Goal: Find contact information: Find contact information

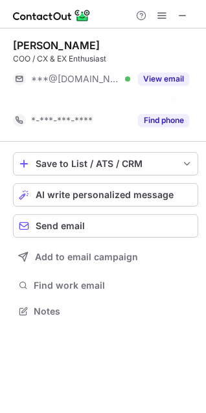
scroll to position [282, 206]
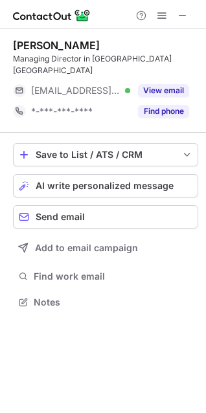
scroll to position [282, 206]
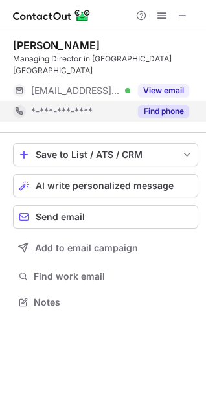
click at [161, 101] on div "Find phone" at bounding box center [159, 111] width 59 height 21
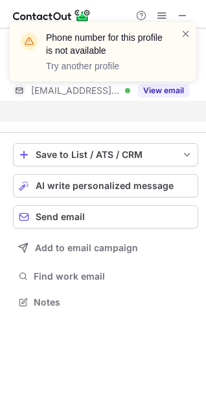
scroll to position [261, 206]
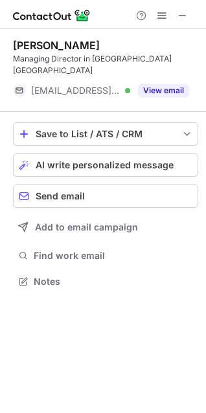
click at [62, 16] on img at bounding box center [52, 16] width 78 height 16
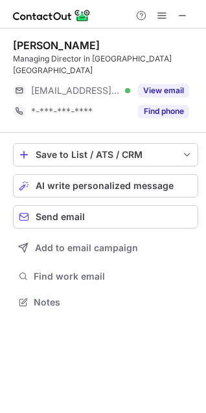
scroll to position [282, 206]
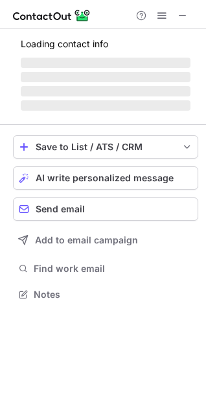
scroll to position [314, 206]
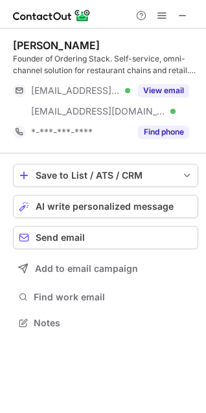
scroll to position [314, 206]
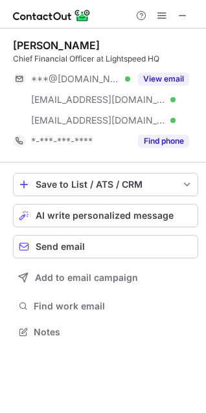
scroll to position [323, 206]
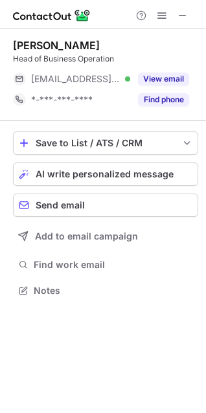
scroll to position [282, 206]
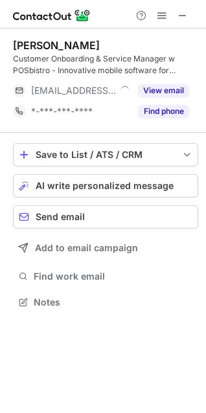
scroll to position [293, 206]
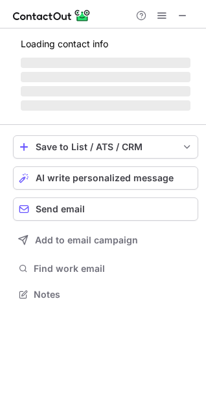
scroll to position [314, 206]
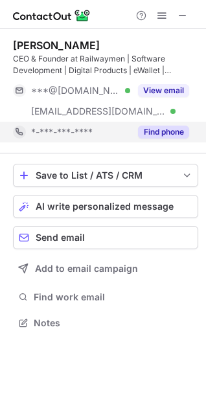
click at [152, 134] on button "Find phone" at bounding box center [163, 132] width 51 height 13
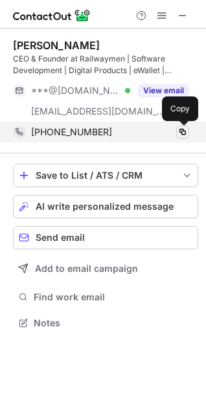
click at [180, 131] on span at bounding box center [182, 132] width 10 height 10
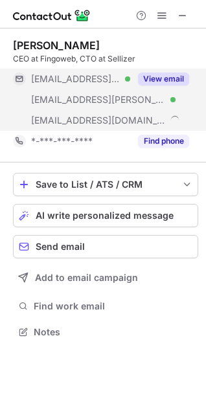
scroll to position [323, 206]
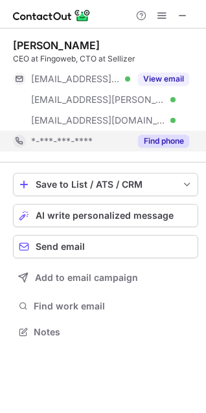
click at [182, 144] on button "Find phone" at bounding box center [163, 141] width 51 height 13
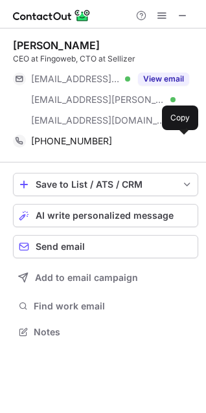
click at [182, 144] on span at bounding box center [182, 141] width 10 height 10
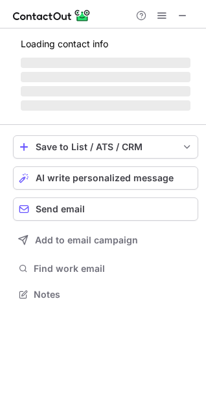
scroll to position [314, 206]
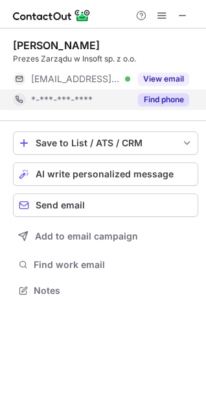
click at [168, 103] on button "Find phone" at bounding box center [163, 99] width 51 height 13
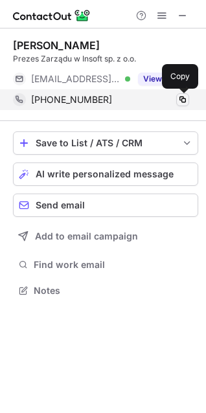
click at [185, 100] on span at bounding box center [182, 100] width 10 height 10
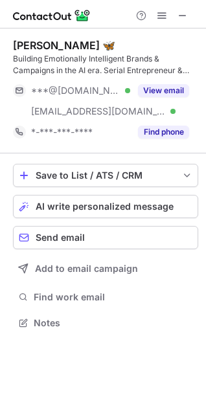
scroll to position [314, 206]
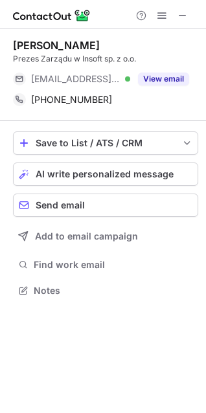
scroll to position [282, 206]
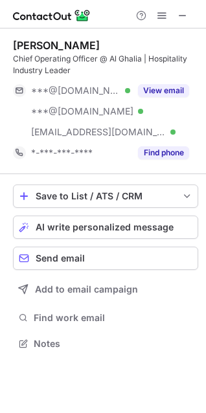
scroll to position [335, 206]
